Goal: Transaction & Acquisition: Purchase product/service

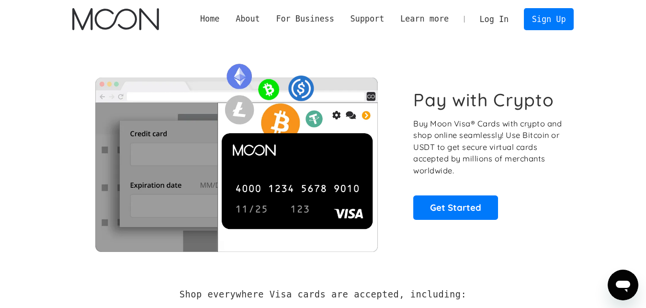
click at [511, 27] on link "Log In" at bounding box center [494, 19] width 45 height 21
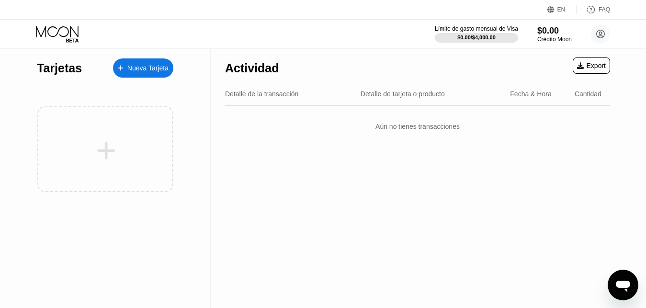
click at [602, 35] on icon at bounding box center [600, 33] width 19 height 19
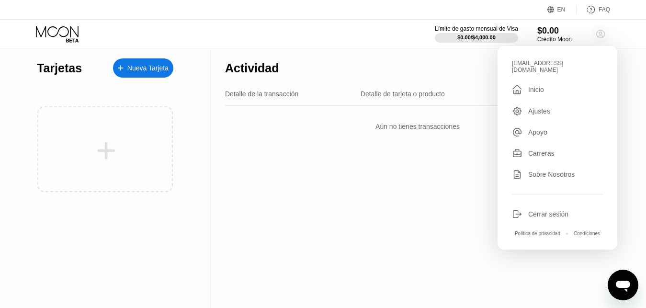
click at [603, 33] on circle at bounding box center [600, 33] width 19 height 19
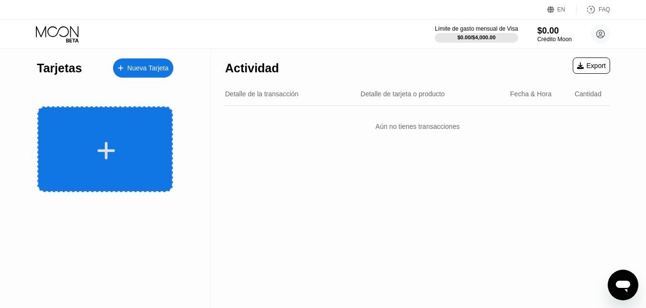
click at [151, 139] on div at bounding box center [105, 149] width 136 height 86
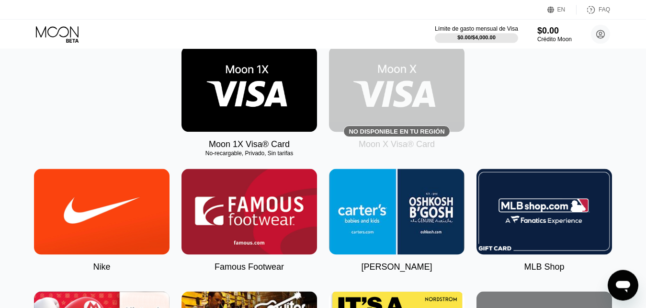
scroll to position [98, 0]
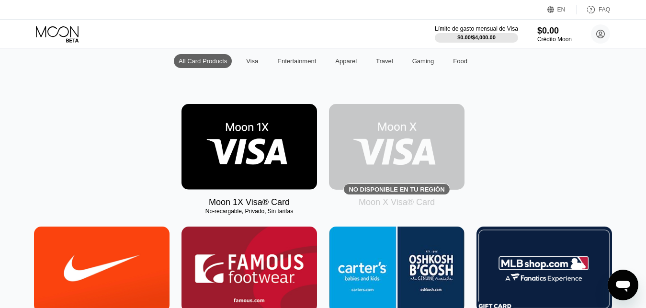
click at [218, 132] on img at bounding box center [249, 147] width 136 height 86
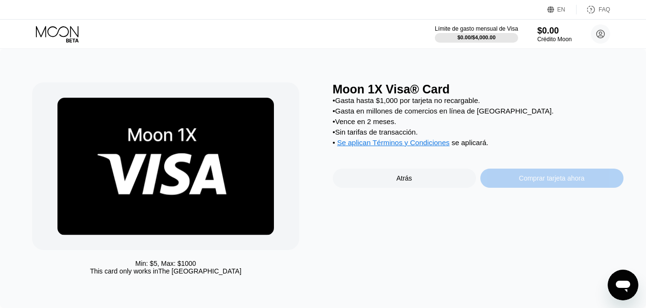
click at [541, 182] on div "Comprar tarjeta ahora" at bounding box center [552, 178] width 66 height 8
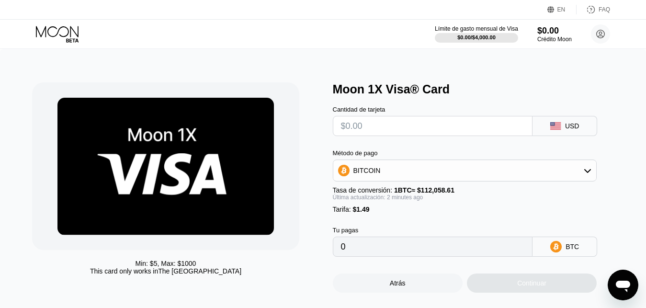
click at [602, 176] on div "Cantidad de tarjeta USD Método de pago BITCOIN Tasa de conversión: 1 BTC ≈ $112…" at bounding box center [478, 176] width 291 height 160
click at [578, 176] on div "BITCOIN" at bounding box center [464, 170] width 263 height 19
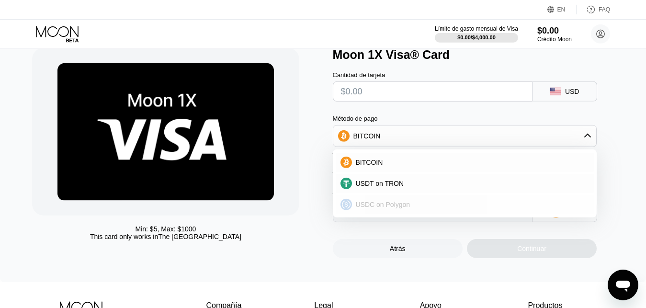
scroll to position [49, 0]
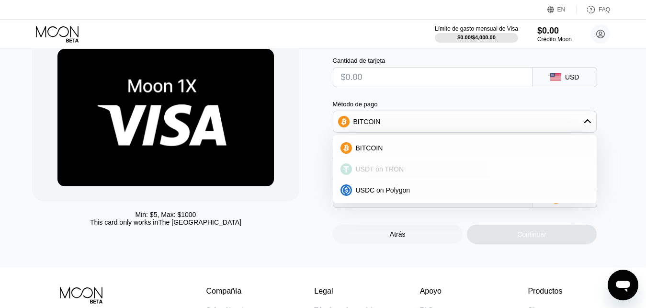
click at [422, 173] on div "USDT on TRON" at bounding box center [471, 169] width 238 height 8
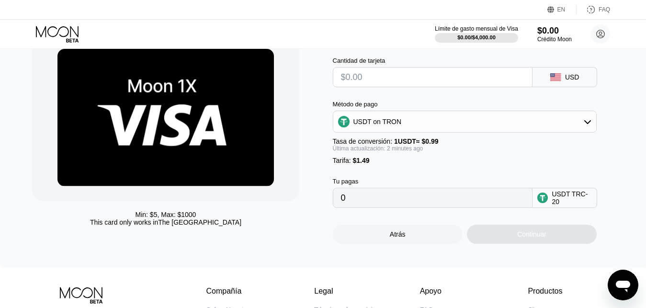
type input "0.00"
drag, startPoint x: 393, startPoint y: 79, endPoint x: 366, endPoint y: 91, distance: 29.1
click at [395, 79] on input "text" at bounding box center [433, 77] width 184 height 19
type input "$8"
type input "9.59"
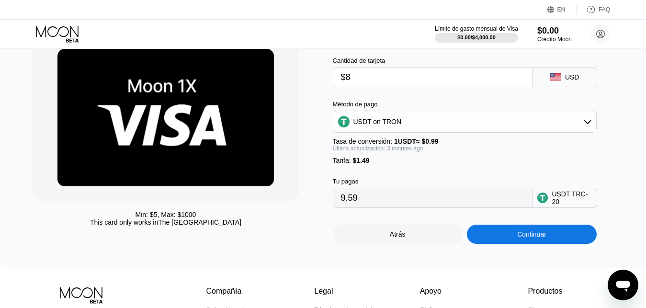
drag, startPoint x: 351, startPoint y: 80, endPoint x: 345, endPoint y: 84, distance: 6.9
click at [345, 84] on input "$8" at bounding box center [433, 77] width 184 height 19
type input "$7"
type input "8.58"
type input "$7"
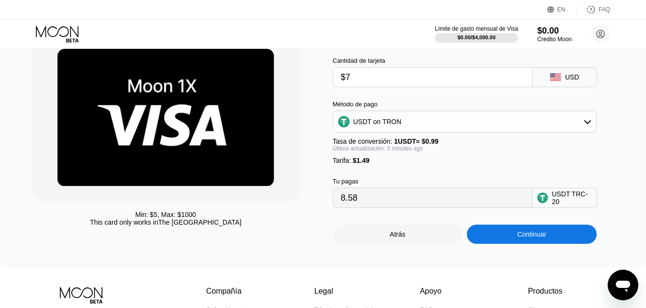
click at [539, 238] on div "Continuar" at bounding box center [531, 234] width 29 height 8
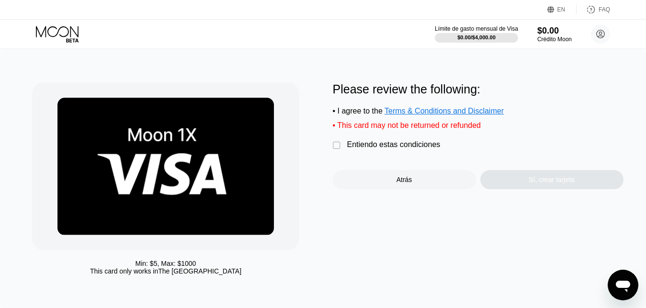
click at [341, 150] on div "" at bounding box center [338, 146] width 10 height 10
